Goal: Information Seeking & Learning: Learn about a topic

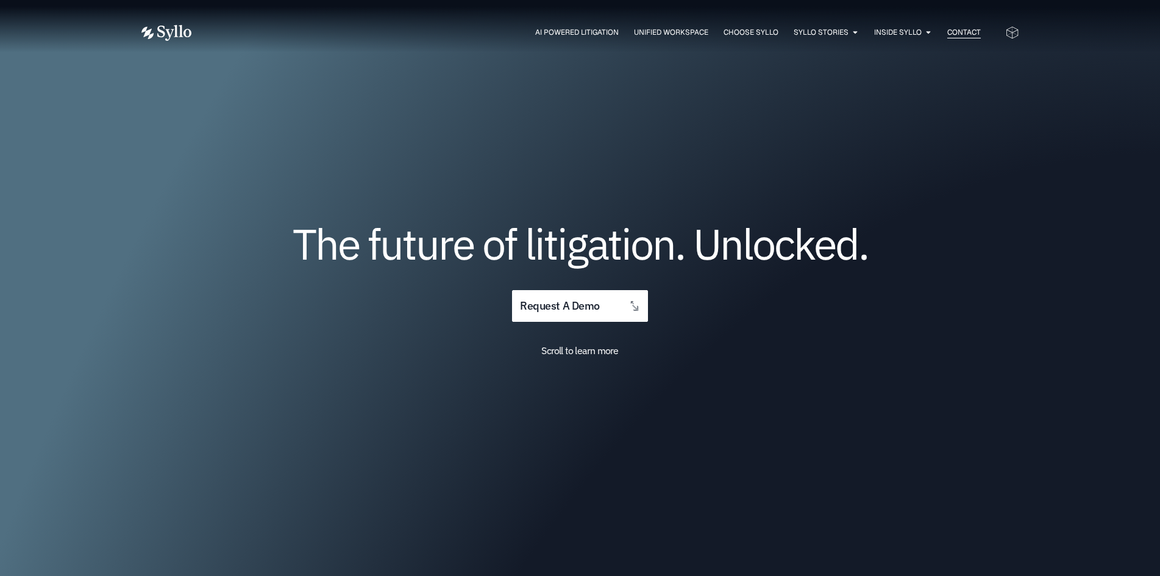
click at [973, 30] on span "Contact" at bounding box center [964, 32] width 34 height 11
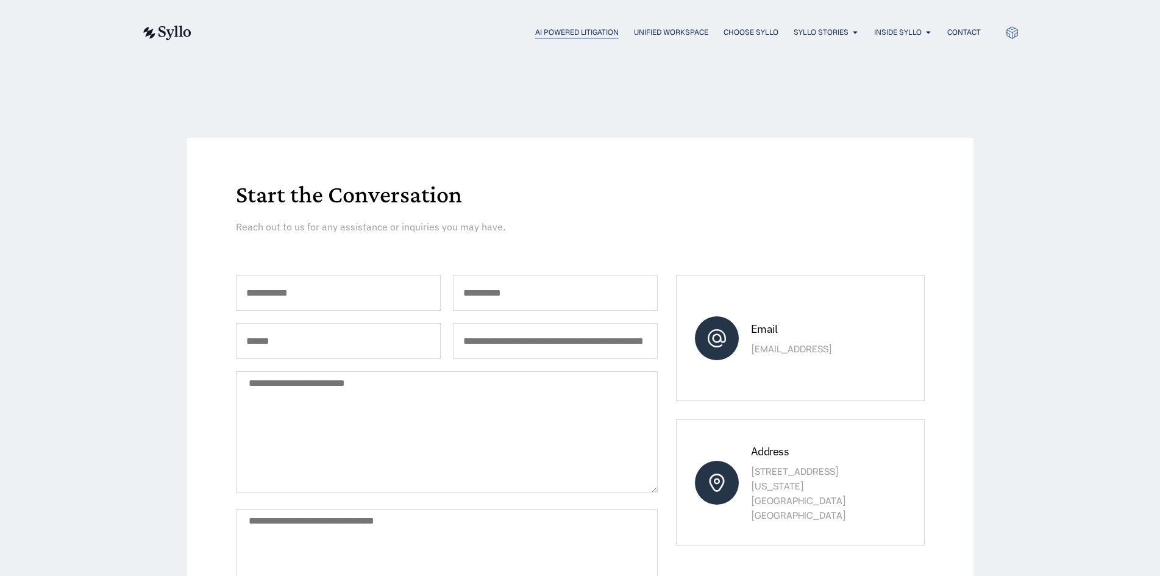
click at [550, 34] on span "AI Powered Litigation" at bounding box center [576, 32] width 83 height 11
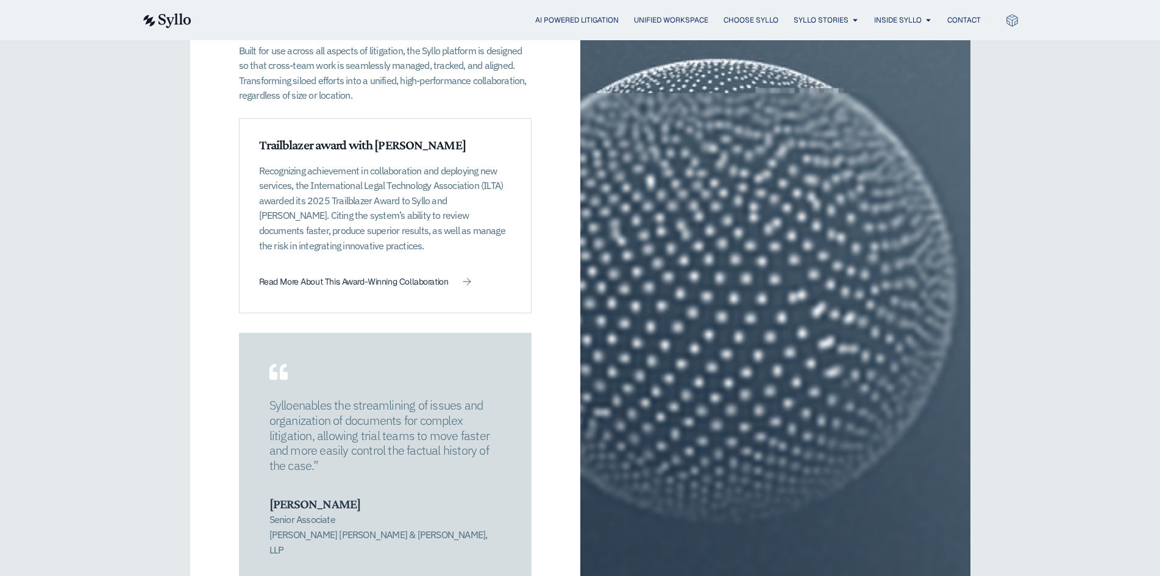
scroll to position [1889, 0]
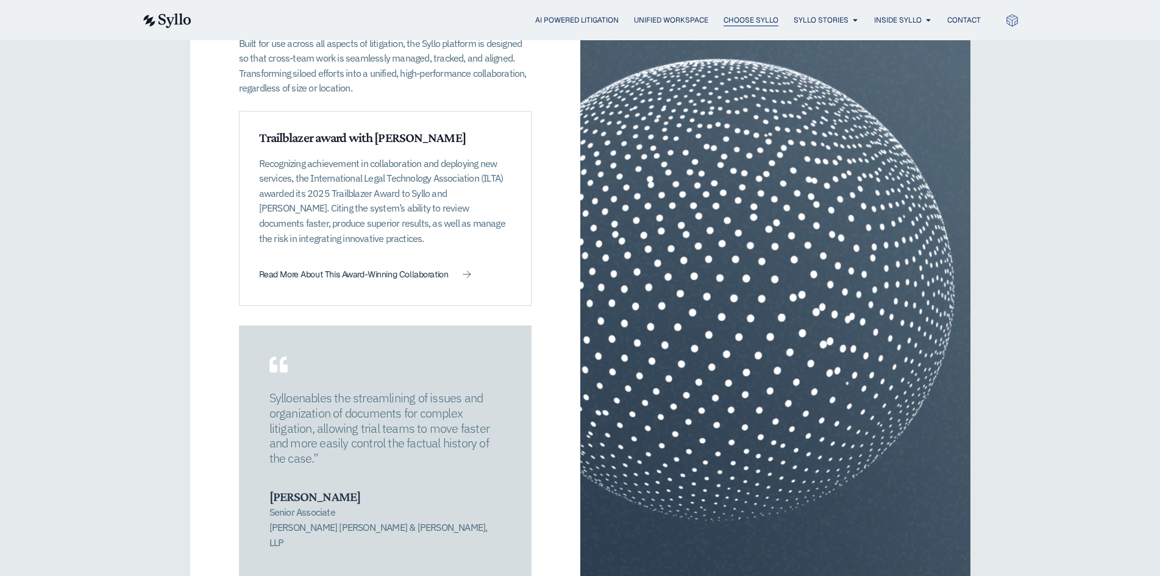
click at [754, 21] on span "Choose Syllo" at bounding box center [750, 20] width 55 height 11
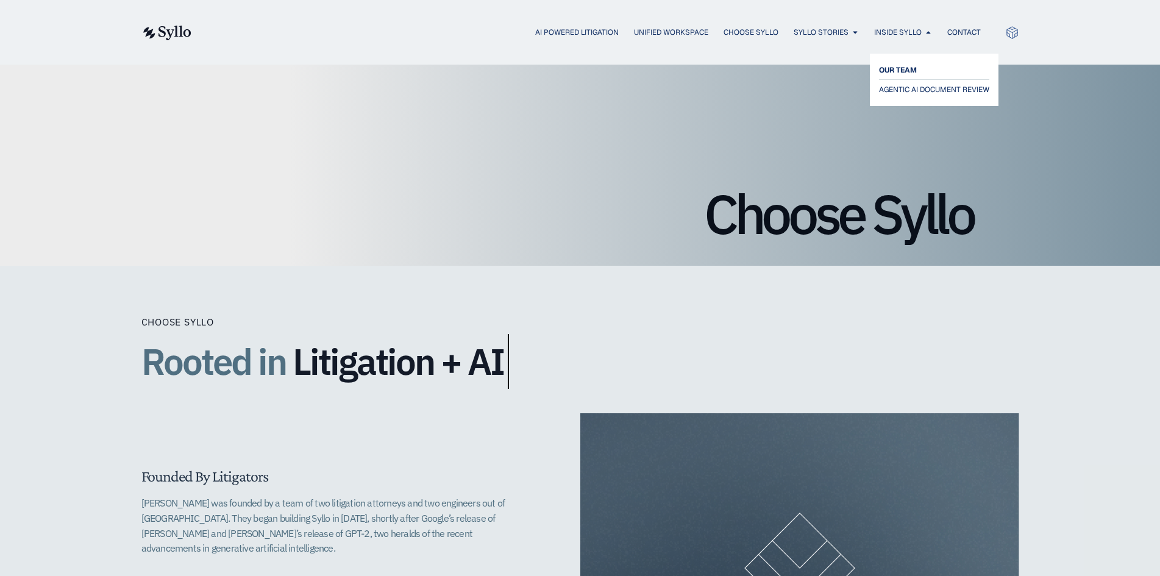
click at [904, 64] on span "OUR TEAM" at bounding box center [898, 70] width 38 height 15
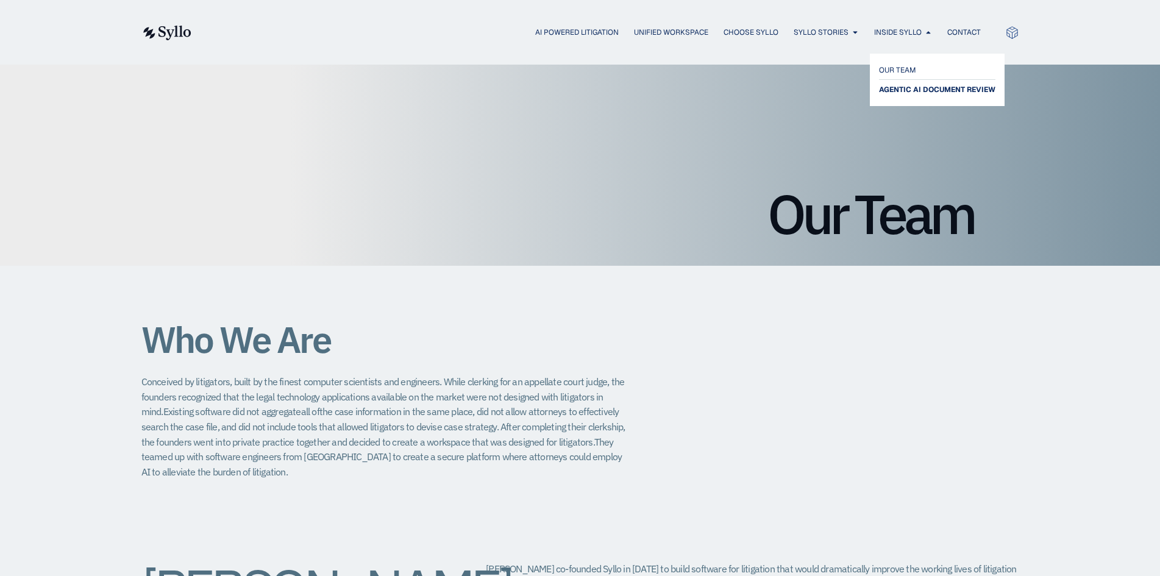
click at [900, 88] on span "AGENTIC AI DOCUMENT REVIEW" at bounding box center [937, 89] width 116 height 15
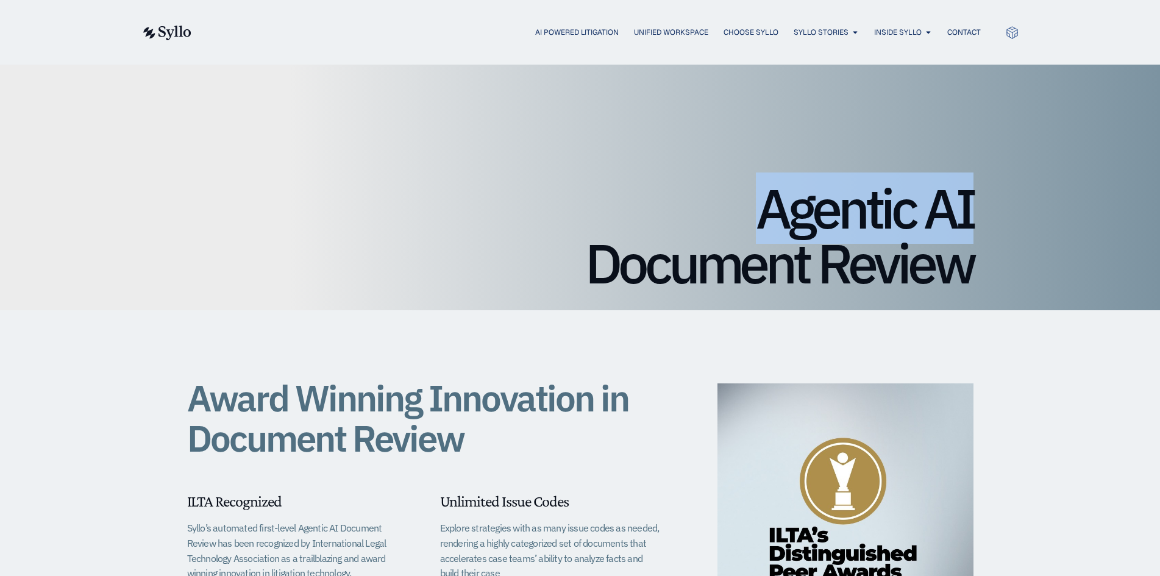
drag, startPoint x: 1008, startPoint y: 200, endPoint x: 765, endPoint y: 207, distance: 242.7
click at [765, 207] on div "Agentic AI Document Review" at bounding box center [580, 188] width 1160 height 246
copy h1 "Agentic AI"
